Goal: Find specific page/section: Find specific page/section

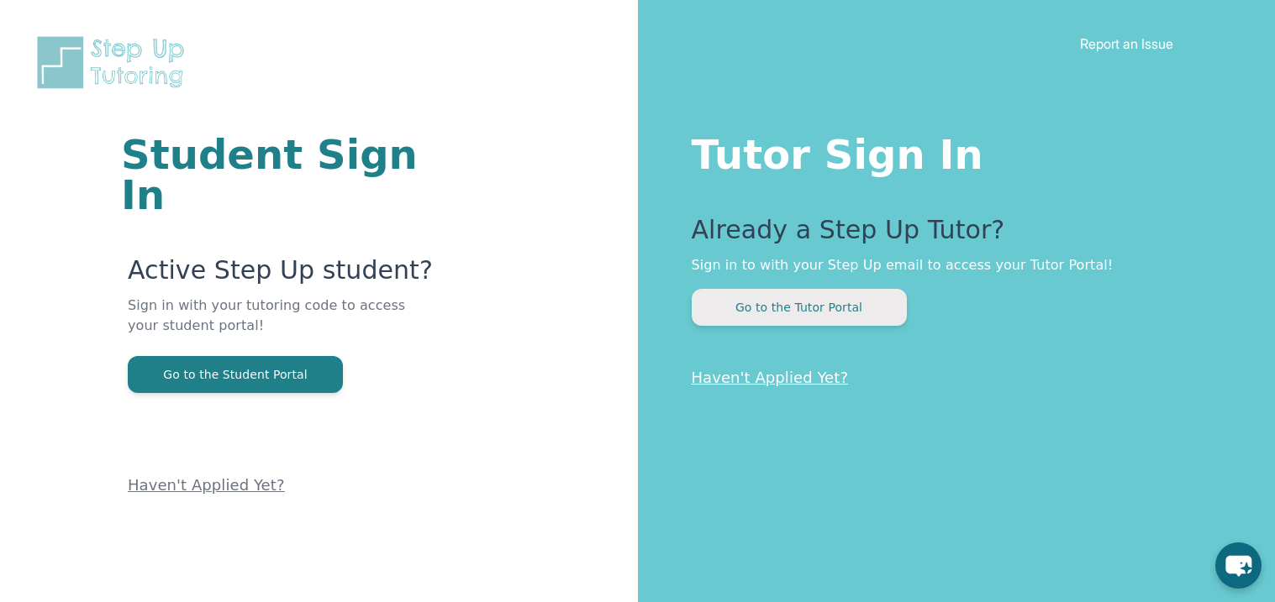
click at [806, 308] on button "Go to the Tutor Portal" at bounding box center [799, 307] width 215 height 37
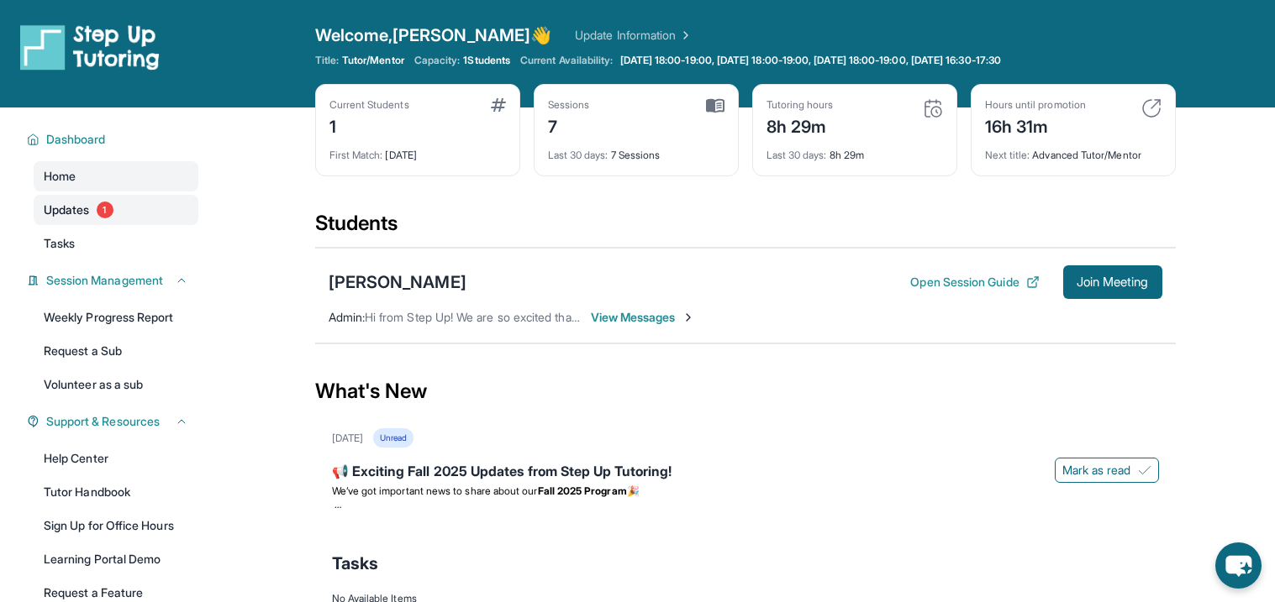
click at [195, 212] on link "Updates 1" at bounding box center [116, 210] width 165 height 30
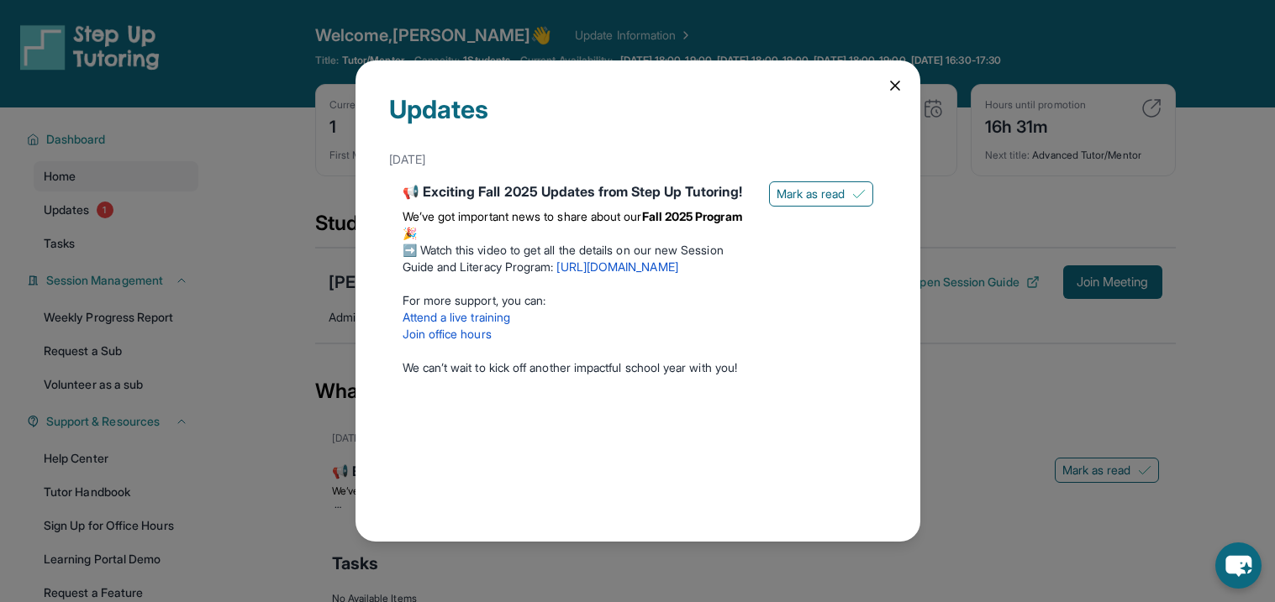
click at [899, 81] on icon at bounding box center [894, 85] width 17 height 17
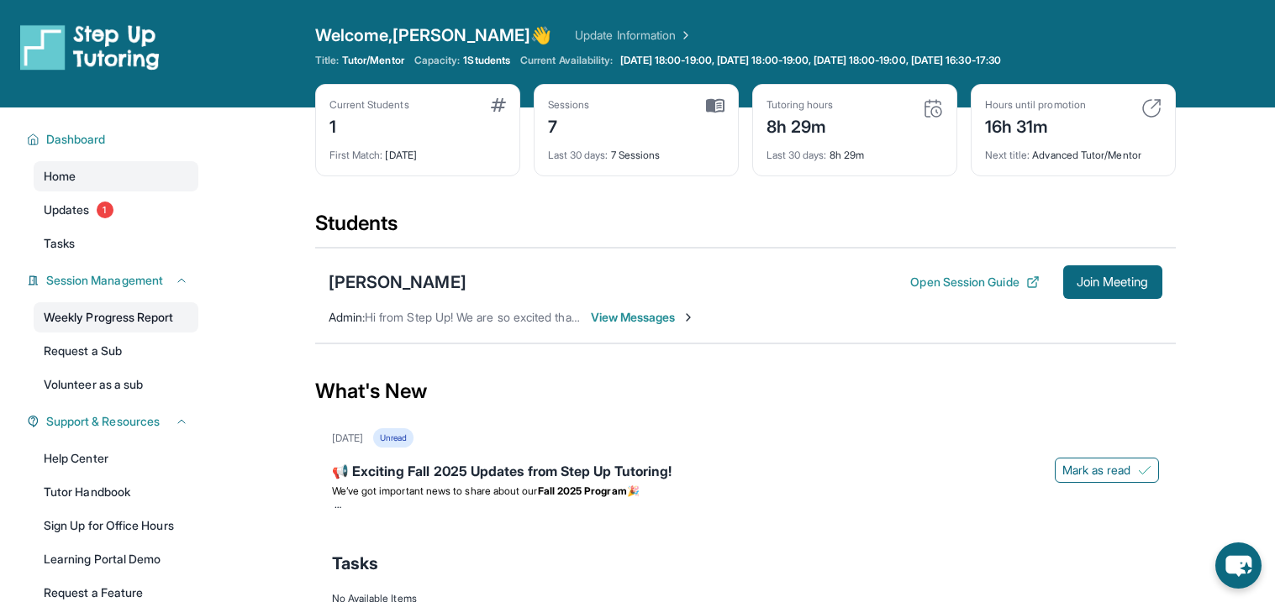
click at [98, 322] on link "Weekly Progress Report" at bounding box center [116, 317] width 165 height 30
